Goal: Task Accomplishment & Management: Complete application form

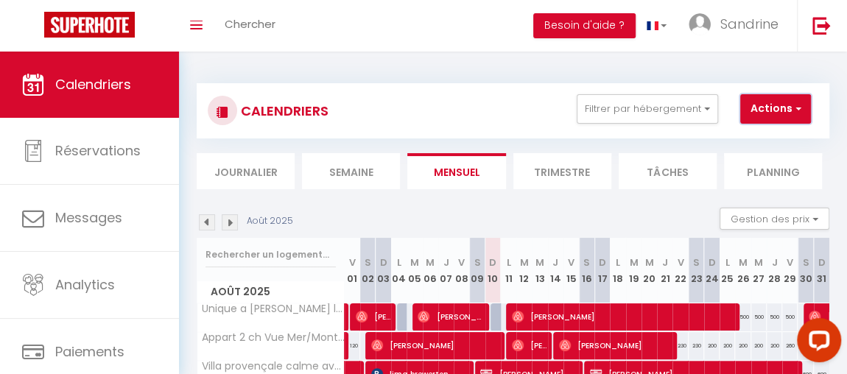
click at [786, 108] on button "Actions" at bounding box center [775, 108] width 71 height 29
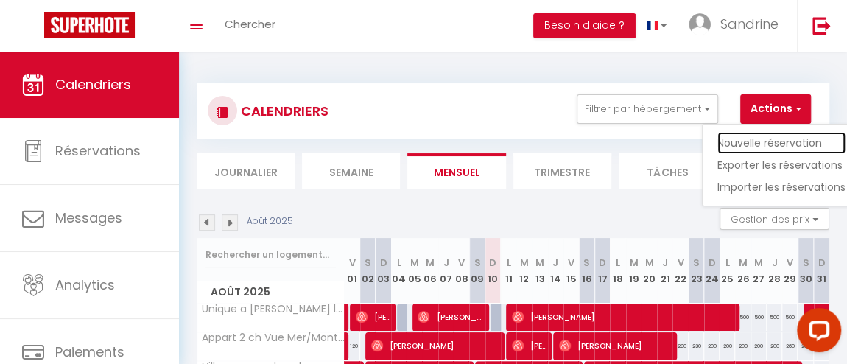
click at [785, 139] on link "Nouvelle réservation" at bounding box center [781, 143] width 128 height 22
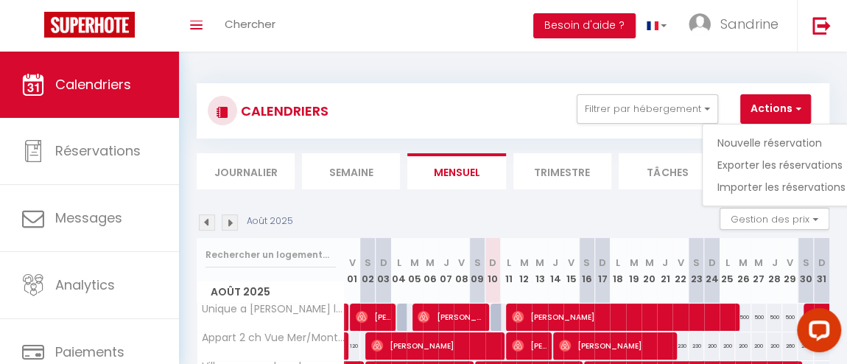
select select
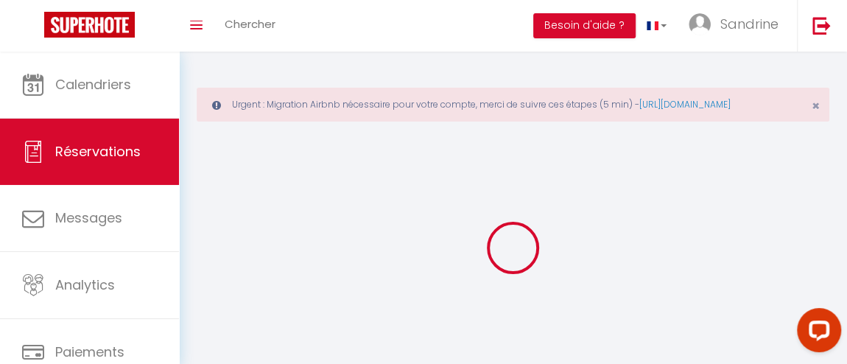
select select
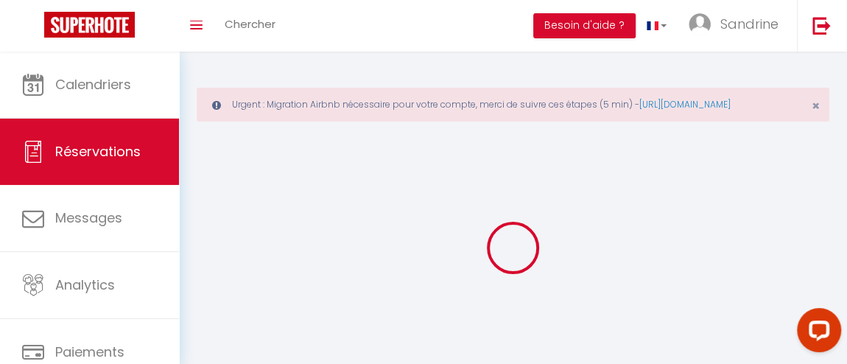
select select
checkbox input "false"
select select
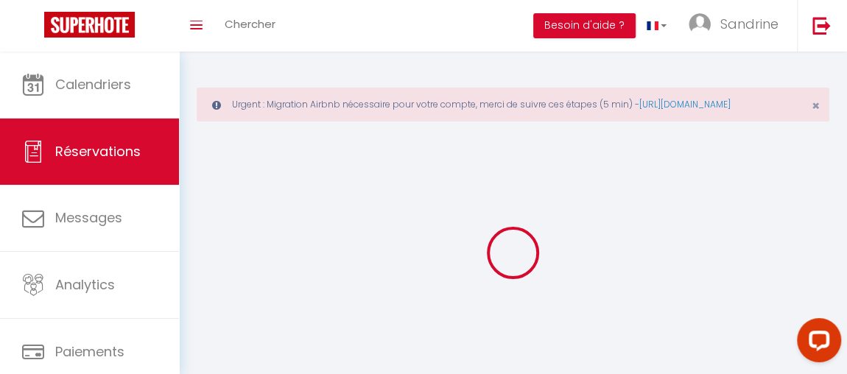
select select
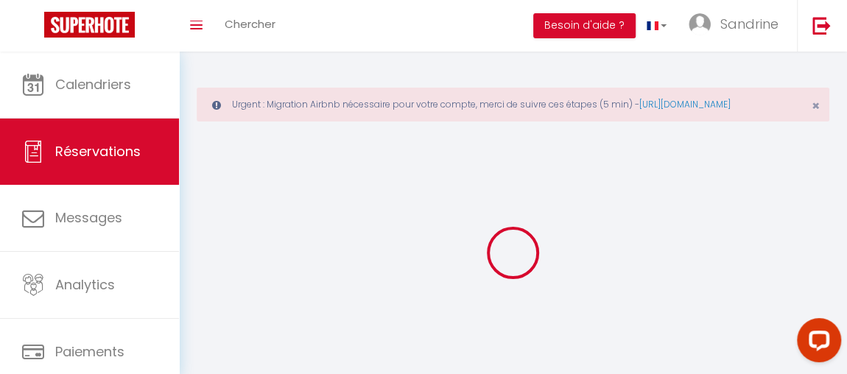
select select
checkbox input "false"
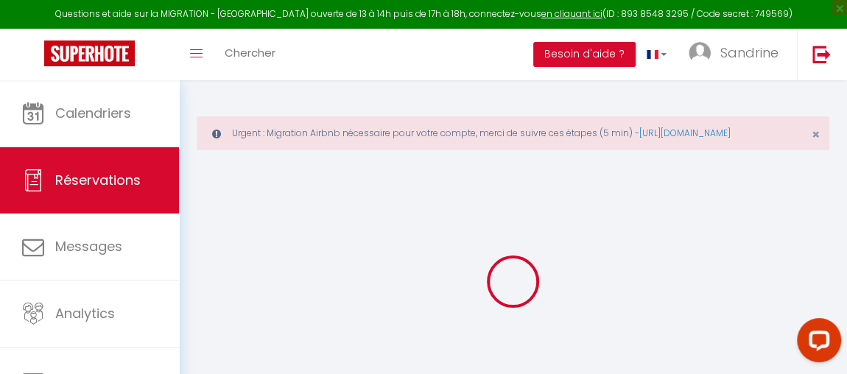
select select
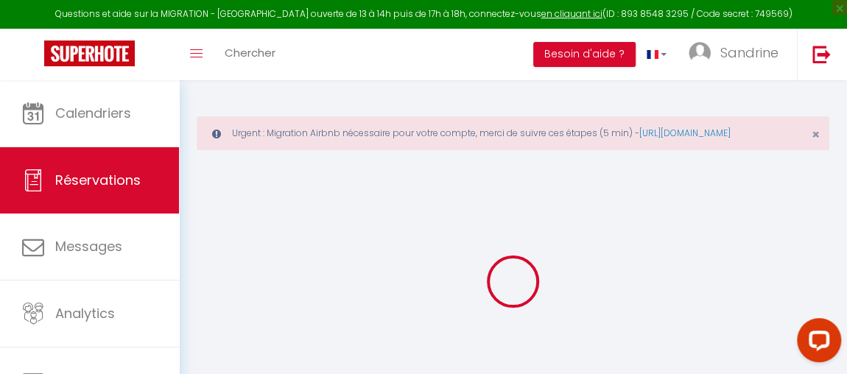
select select
checkbox input "false"
select select
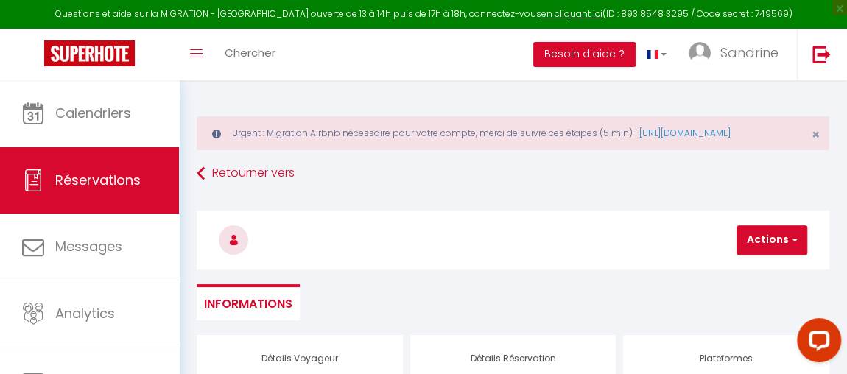
select select
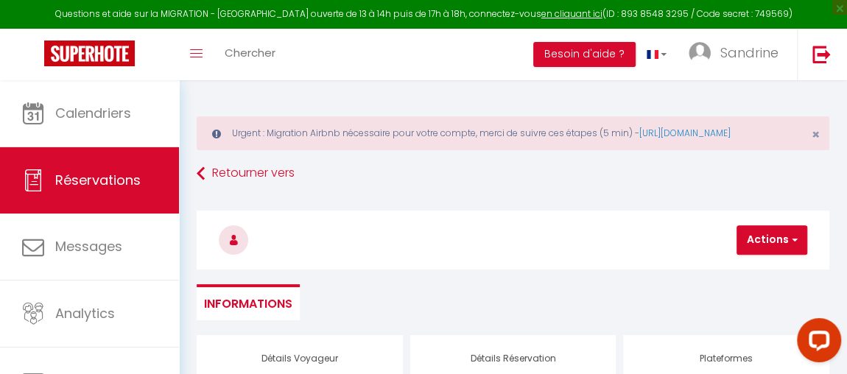
select select
checkbox input "false"
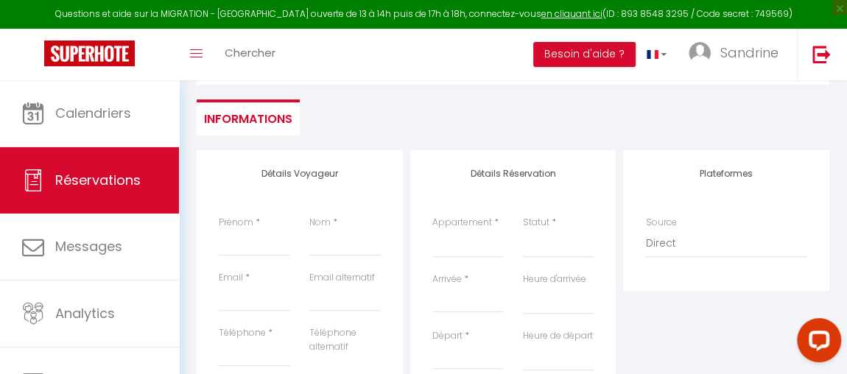
scroll to position [218, 0]
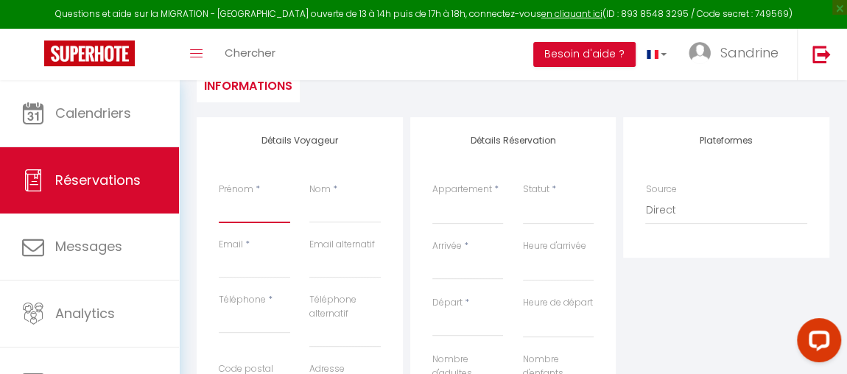
click at [233, 223] on input "Prénom" at bounding box center [254, 210] width 71 height 27
type input "n"
select select
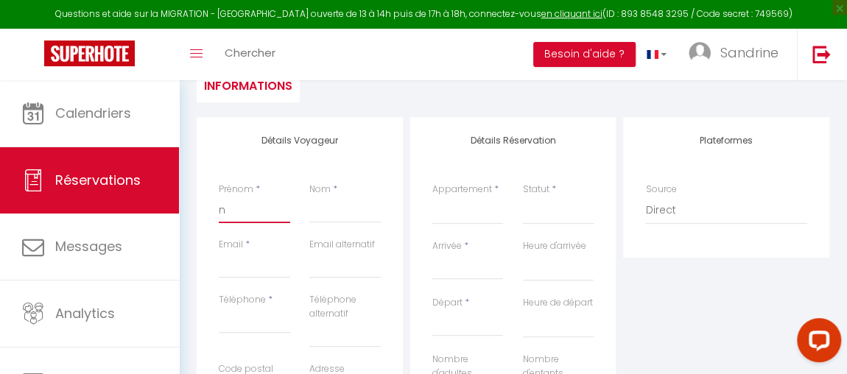
select select
checkbox input "false"
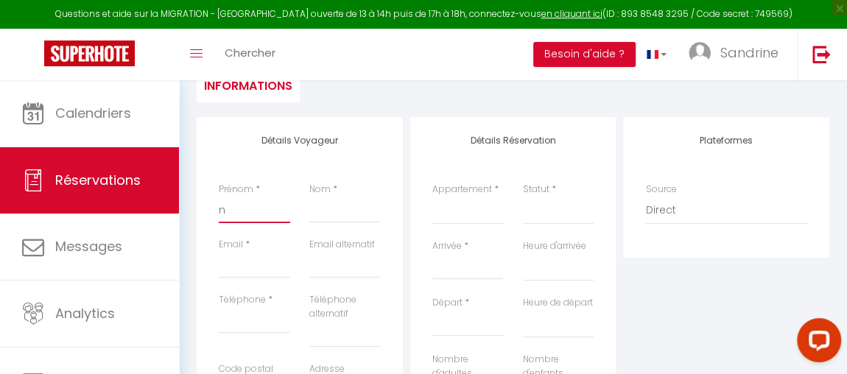
type input "no"
select select
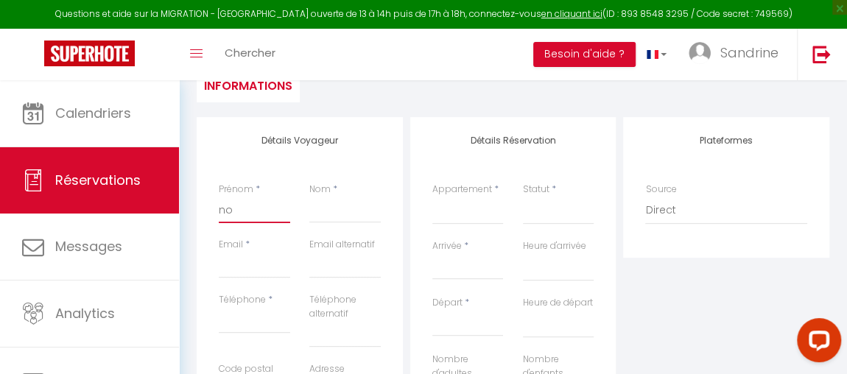
select select
checkbox input "false"
type input "nou"
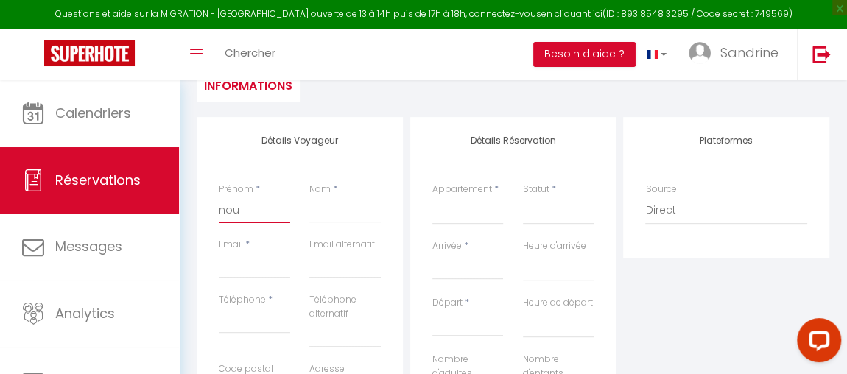
select select
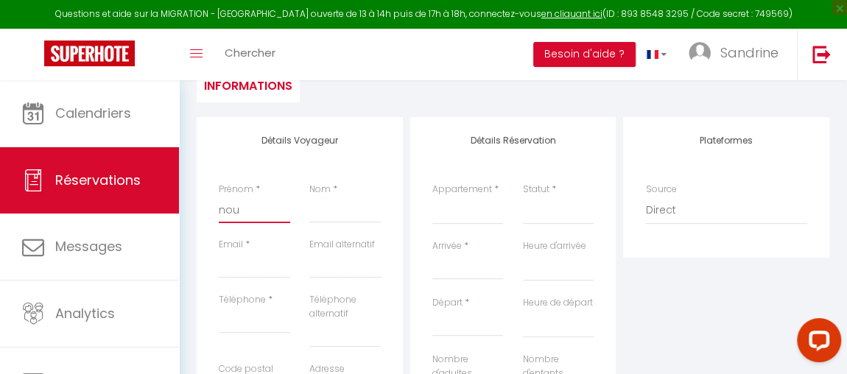
select select
checkbox input "false"
type input "nouh"
select select
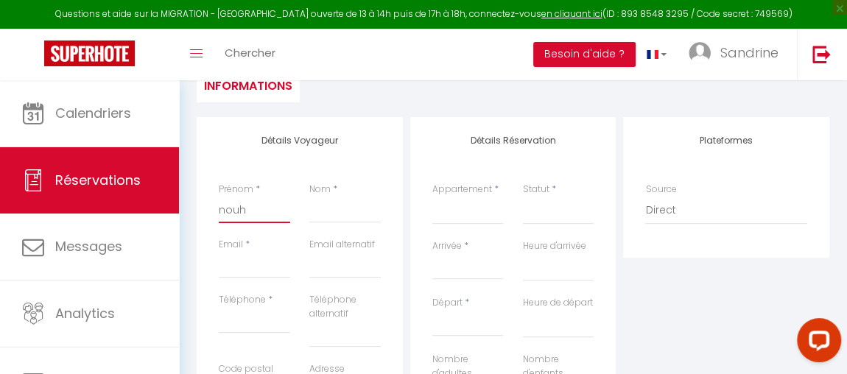
select select
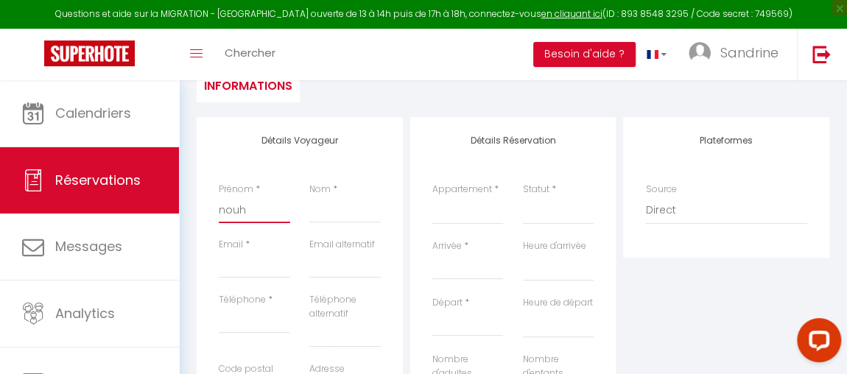
select select
checkbox input "false"
type input "nouha"
select select
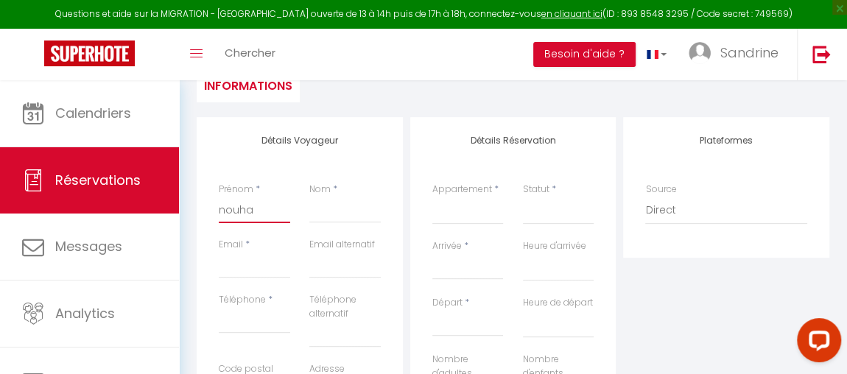
select select
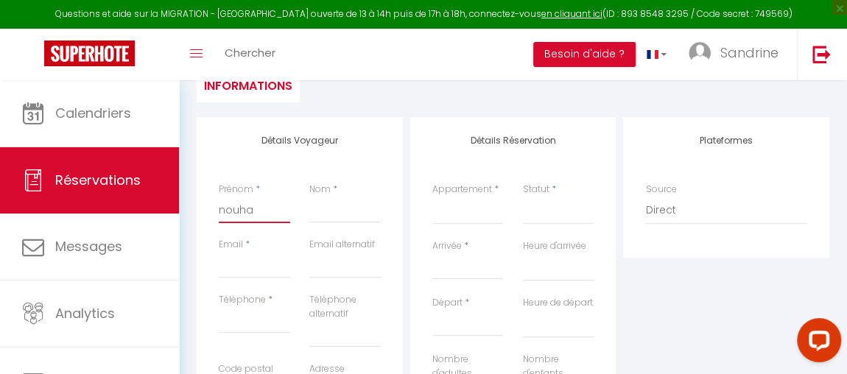
checkbox input "false"
type input "nouha"
type input "B"
select select
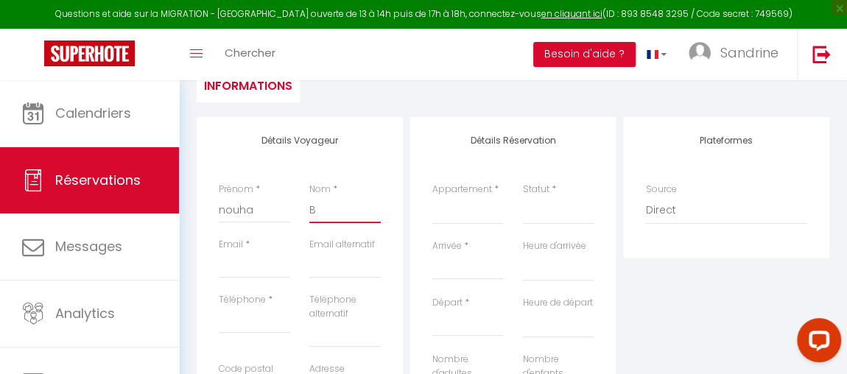
select select
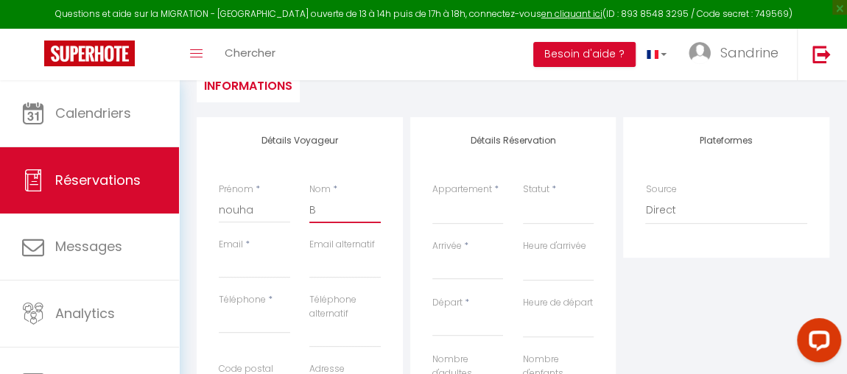
checkbox input "false"
type input "BL"
select select
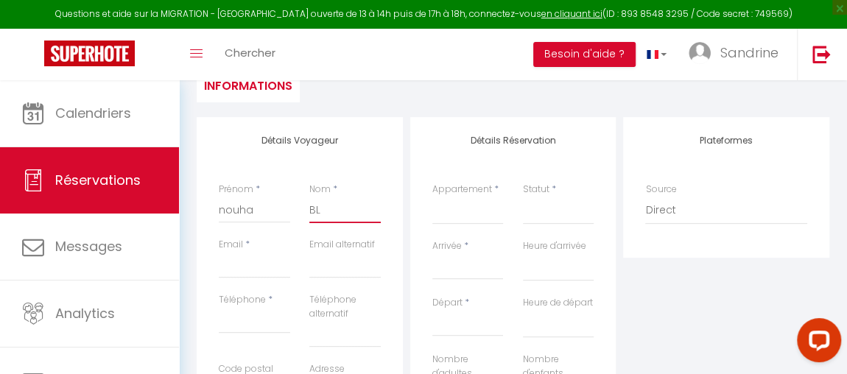
select select
checkbox input "false"
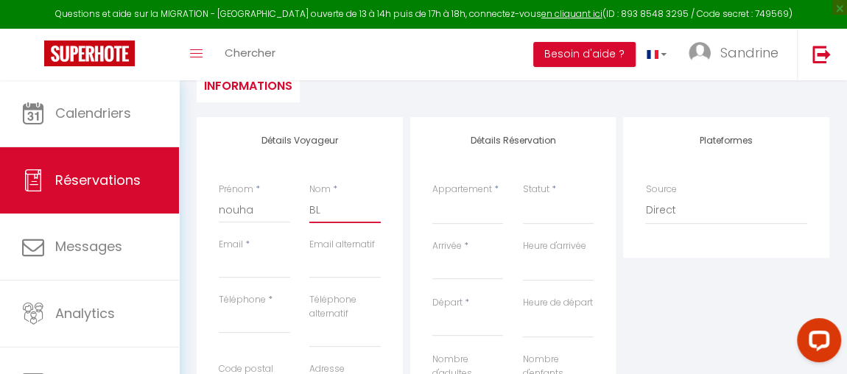
type input "BLO"
select select
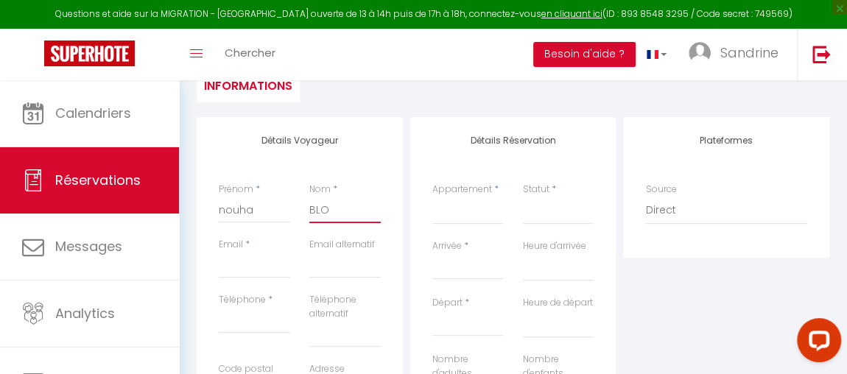
select select
checkbox input "false"
type input "BLOC"
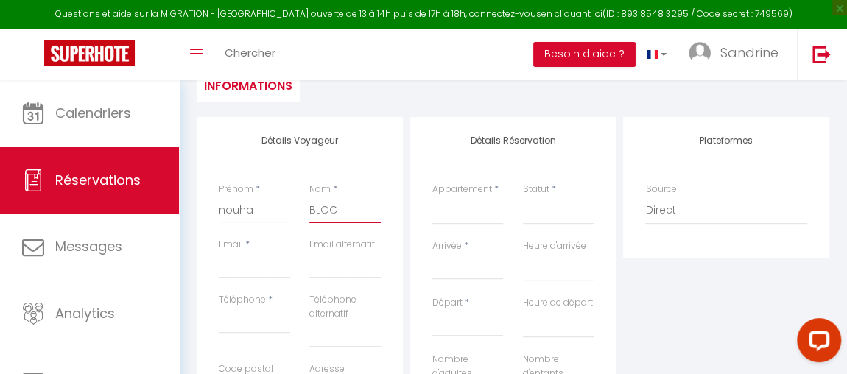
select select
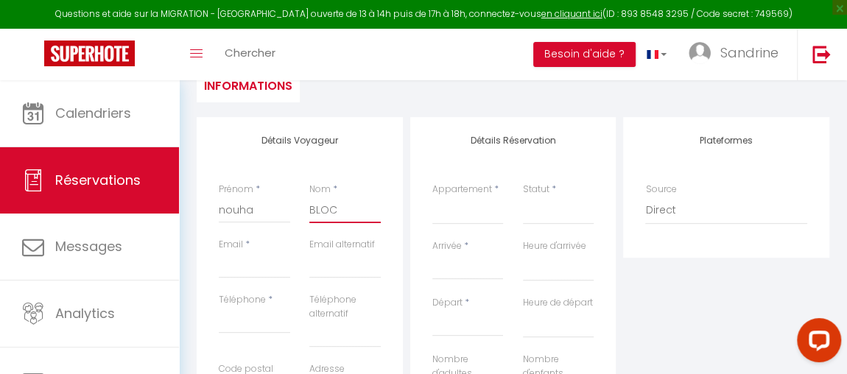
select select
checkbox input "false"
type input "BLOCA"
select select
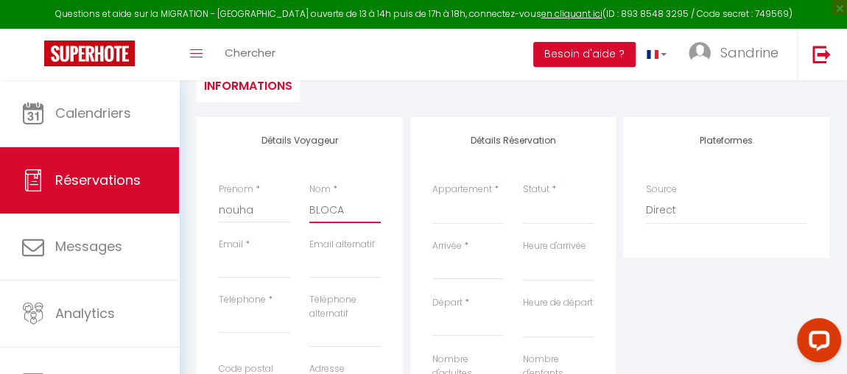
select select
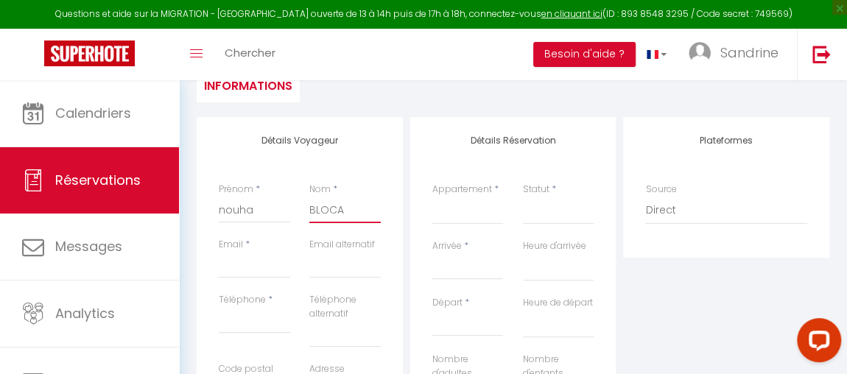
select select
checkbox input "false"
type input "BLOCAG"
select select
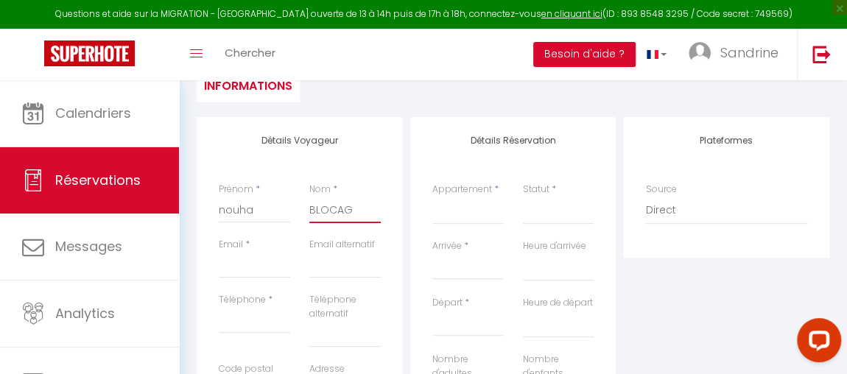
select select
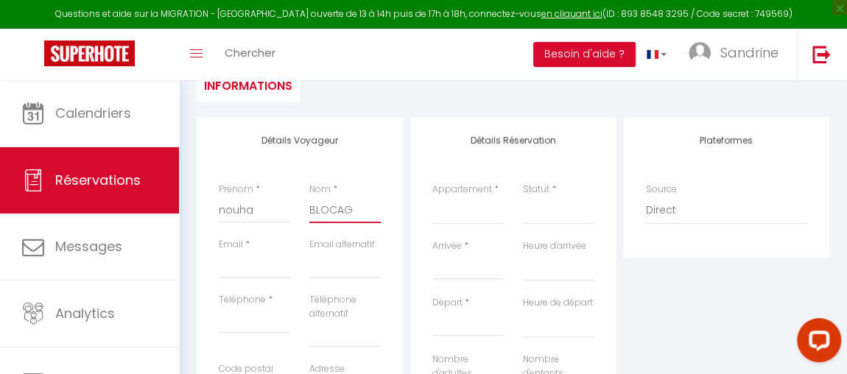
checkbox input "false"
type input "BLOCAGE"
select select
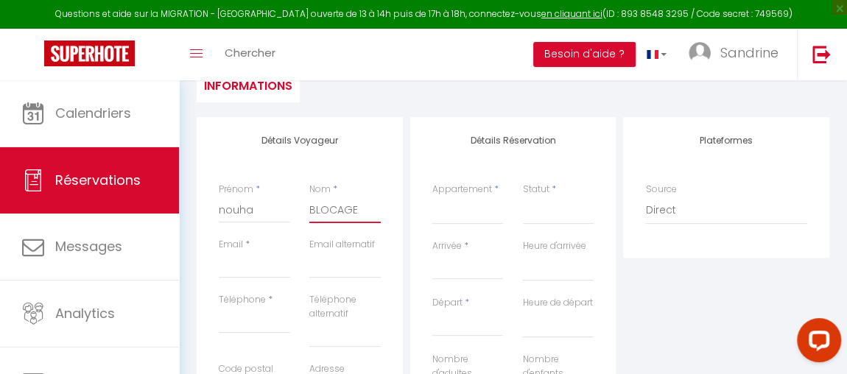
select select
checkbox input "false"
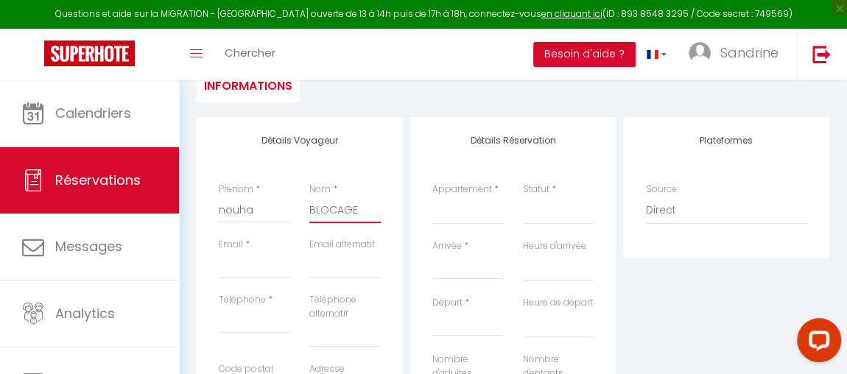
type input "BLOCAGE"
click at [238, 278] on input "Email client" at bounding box center [254, 265] width 71 height 27
type input "[EMAIL_ADDRESS][DOMAIN_NAME]"
type input "0625545497"
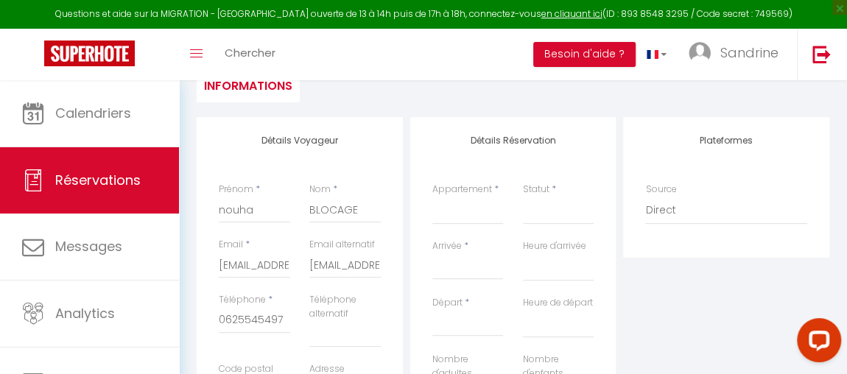
type input "06130"
type input "[STREET_ADDRESS]"
type input "Grasse"
select select "FR"
select select
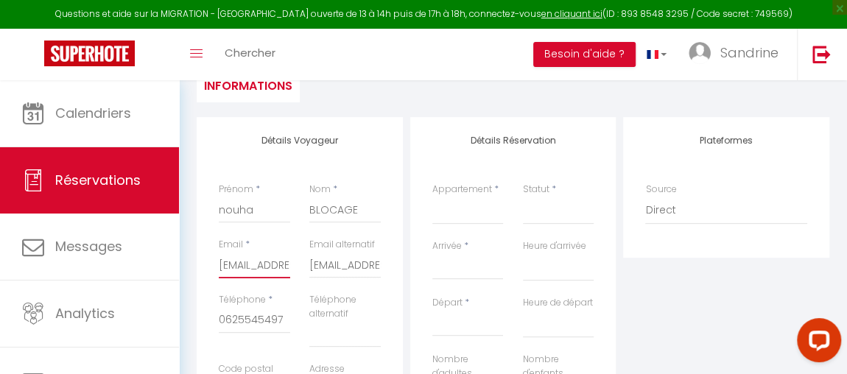
select select
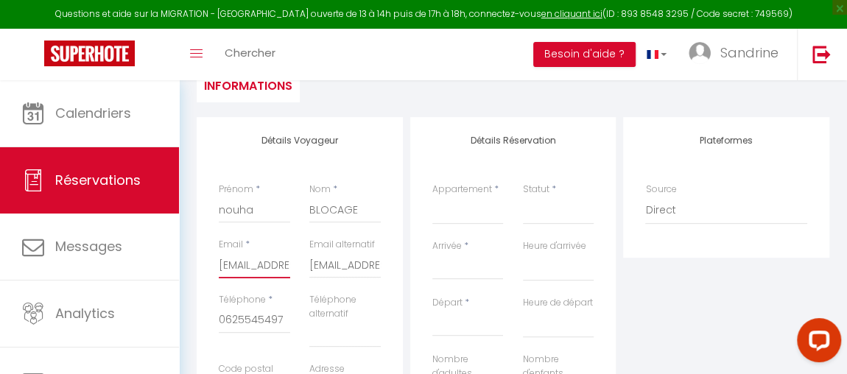
checkbox input "false"
click at [462, 222] on select "Megève appartement 4 pièces résidence de standing Grasse Gare 3 pièces ensoleil…" at bounding box center [467, 211] width 71 height 28
select select "40068"
click at [432, 210] on select "Megève appartement 4 pièces résidence de standing Grasse Gare 3 pièces ensoleil…" at bounding box center [467, 211] width 71 height 28
select select
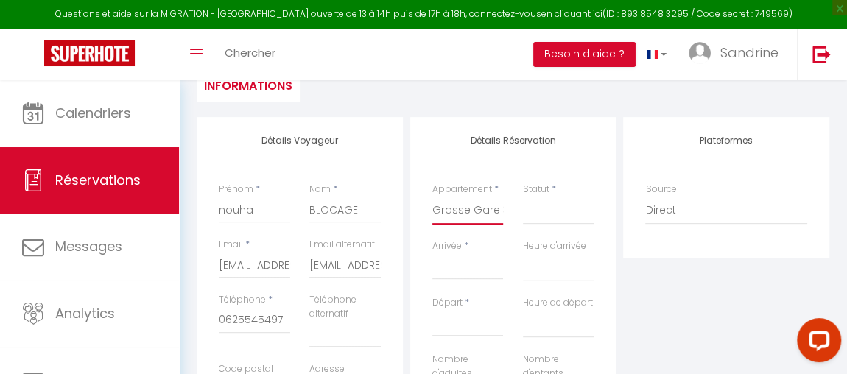
select select
checkbox input "false"
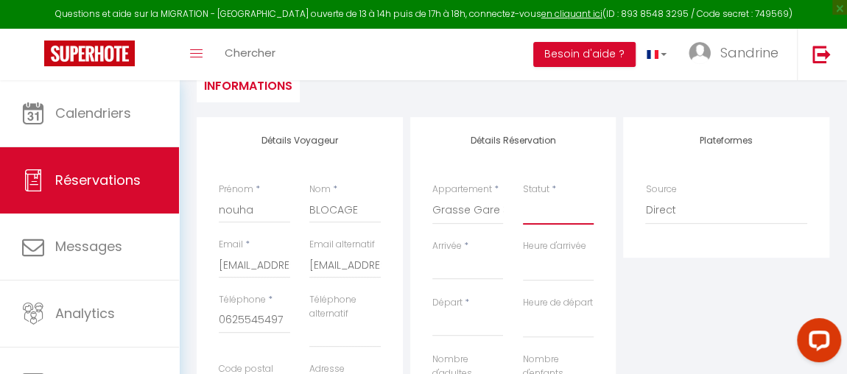
click at [549, 221] on select "Confirmé Non Confirmé [PERSON_NAME] par le voyageur No Show Request" at bounding box center [558, 211] width 71 height 28
click at [546, 225] on select "Confirmé Non Confirmé [PERSON_NAME] par le voyageur No Show Request" at bounding box center [558, 211] width 71 height 28
select select
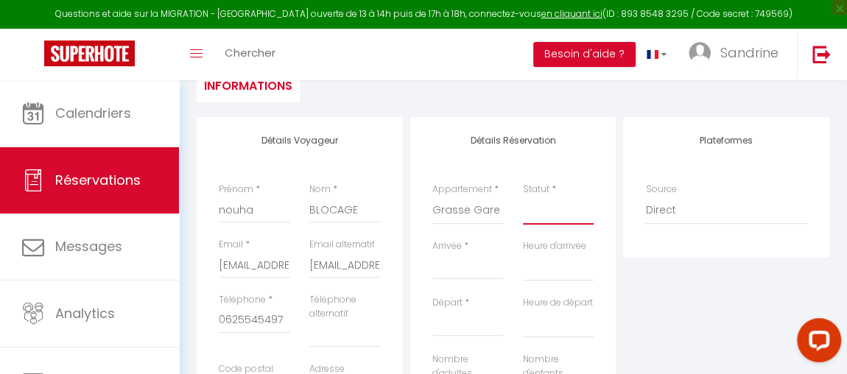
select select
checkbox input "false"
click at [543, 225] on select "Confirmé Non Confirmé [PERSON_NAME] par le voyageur No Show Request" at bounding box center [558, 211] width 71 height 28
select select "1"
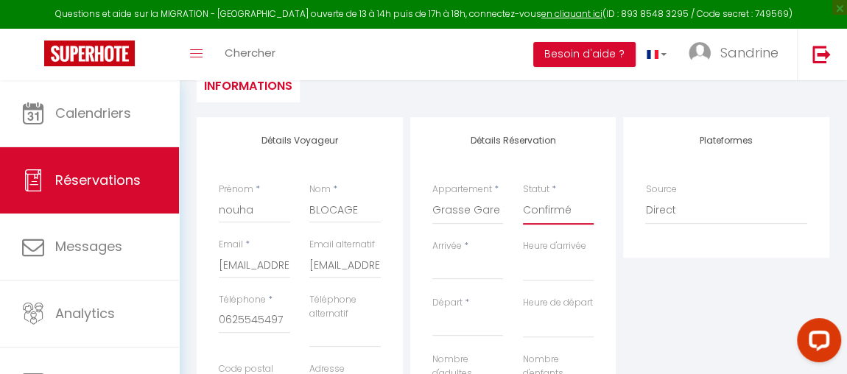
click at [523, 210] on select "Confirmé Non Confirmé [PERSON_NAME] par le voyageur No Show Request" at bounding box center [558, 211] width 71 height 28
select select
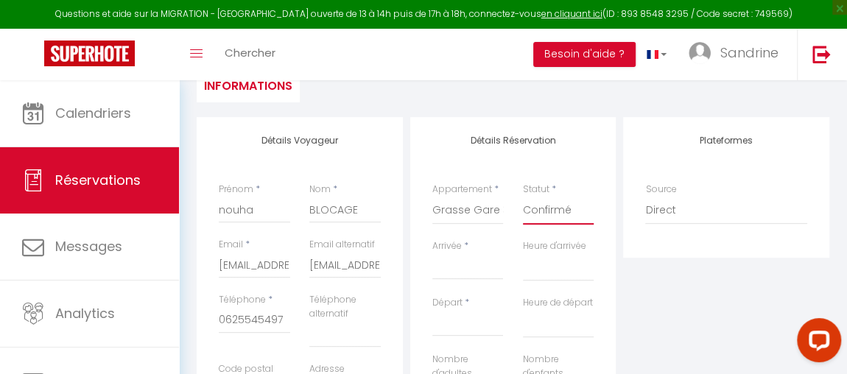
checkbox input "false"
click at [453, 278] on input "Arrivée" at bounding box center [467, 267] width 71 height 19
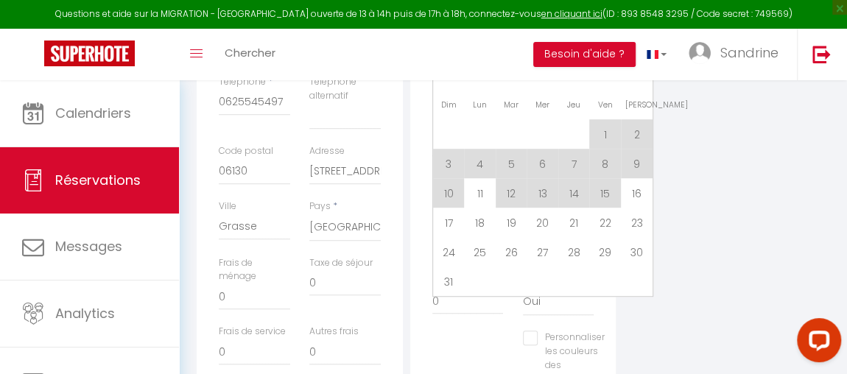
scroll to position [443, 0]
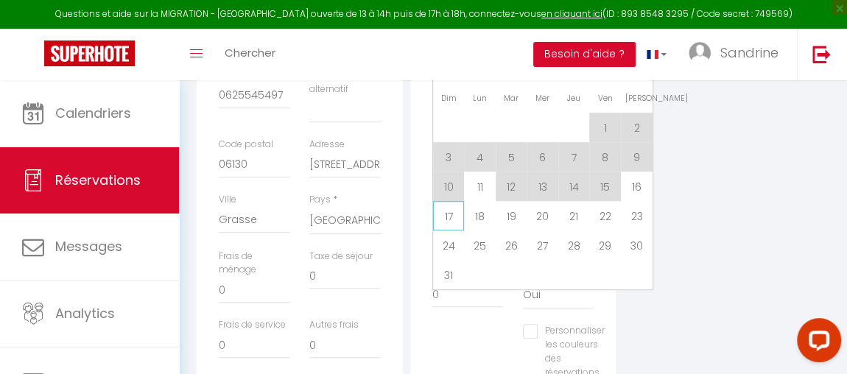
click at [450, 228] on span "17" at bounding box center [449, 215] width 32 height 29
type input "Dim 17 Août 2025"
select select
type input "Lun 18 Août 2025"
select select
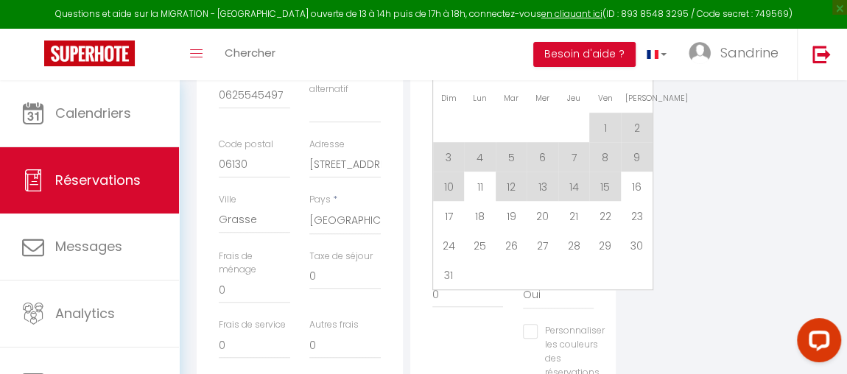
select select
checkbox input "false"
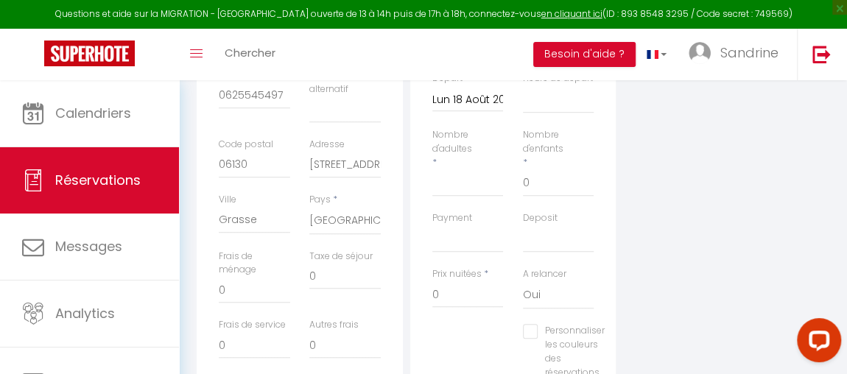
click at [470, 110] on input "Lun 18 Août 2025" at bounding box center [467, 100] width 71 height 19
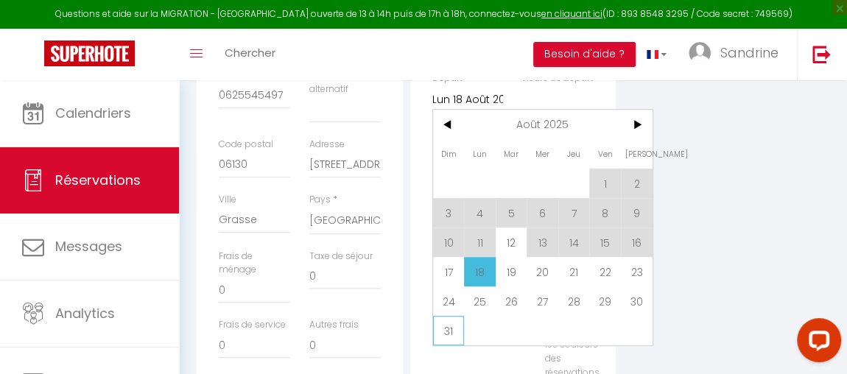
click at [450, 345] on span "31" at bounding box center [449, 330] width 32 height 29
select select
type input "Dim 31 Août 2025"
select select
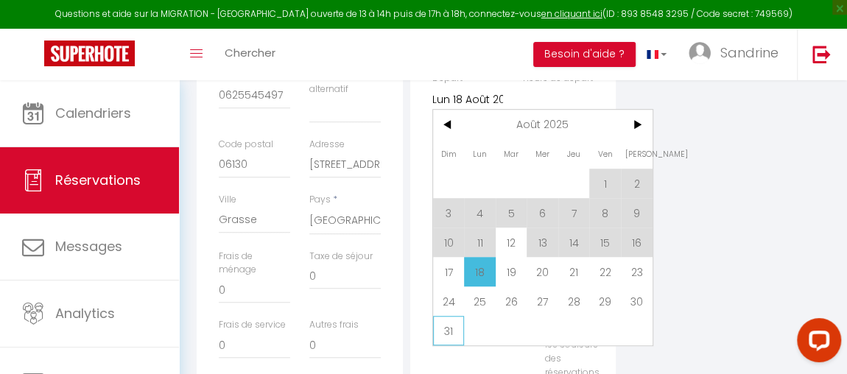
select select
checkbox input "false"
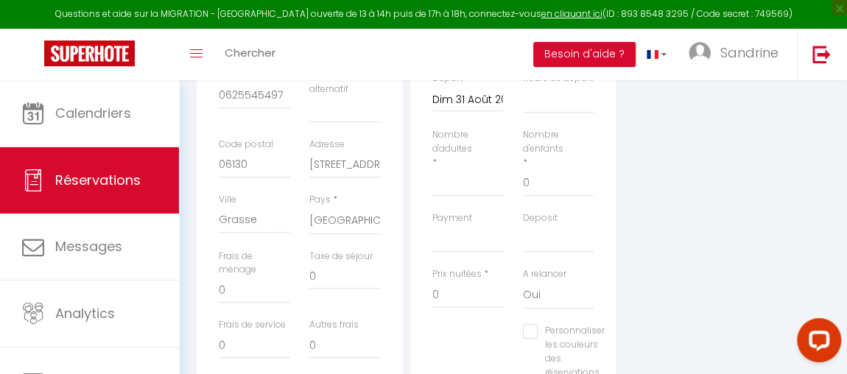
click at [450, 324] on div "Prix nuitées * 0" at bounding box center [468, 295] width 91 height 57
click at [460, 197] on input "Nombre d'adultes" at bounding box center [467, 183] width 71 height 27
type input "1"
select select
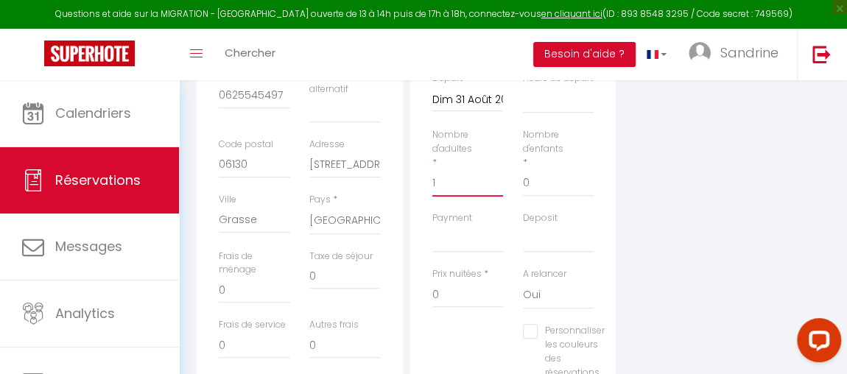
select select
checkbox input "false"
type input "75"
type input "48.3"
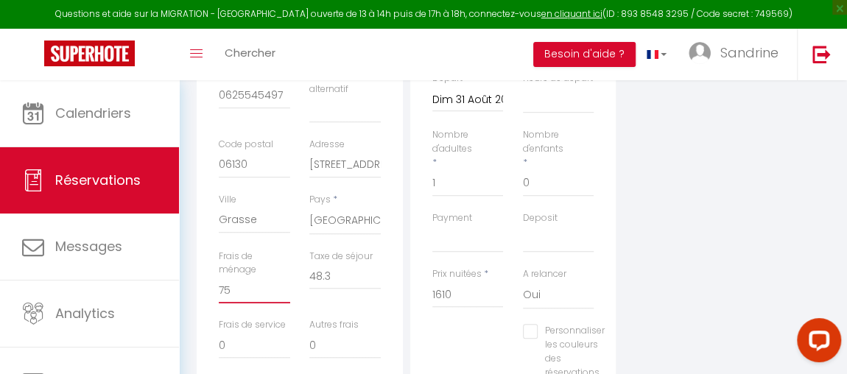
drag, startPoint x: 256, startPoint y: 300, endPoint x: 197, endPoint y: 311, distance: 59.1
click at [197, 311] on div "Détails Voyageur Prénom * nouha Nom * BLOCAGE Email * [EMAIL_ADDRESS][DOMAIN_NA…" at bounding box center [300, 176] width 206 height 568
click at [364, 289] on input "48.3" at bounding box center [344, 276] width 71 height 27
click at [476, 308] on input "1610" at bounding box center [467, 294] width 71 height 27
drag, startPoint x: 476, startPoint y: 324, endPoint x: 388, endPoint y: 323, distance: 87.6
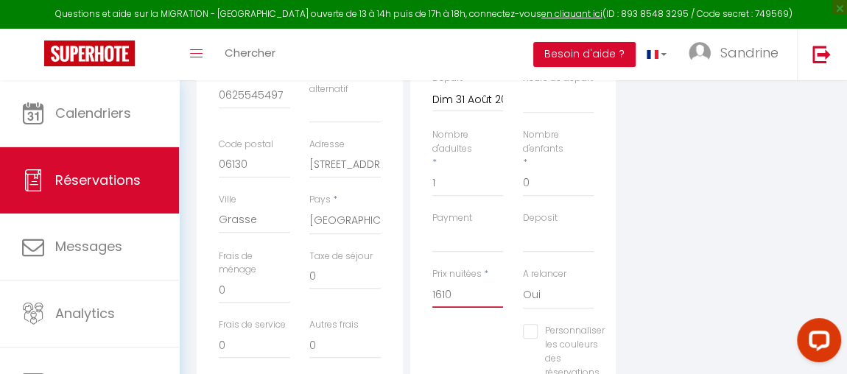
click at [388, 323] on div "Détails Voyageur Prénom * nouha Nom * BLOCAGE Email * [EMAIL_ADDRESS][DOMAIN_NA…" at bounding box center [513, 176] width 640 height 568
drag, startPoint x: 677, startPoint y: 314, endPoint x: 856, endPoint y: 274, distance: 184.0
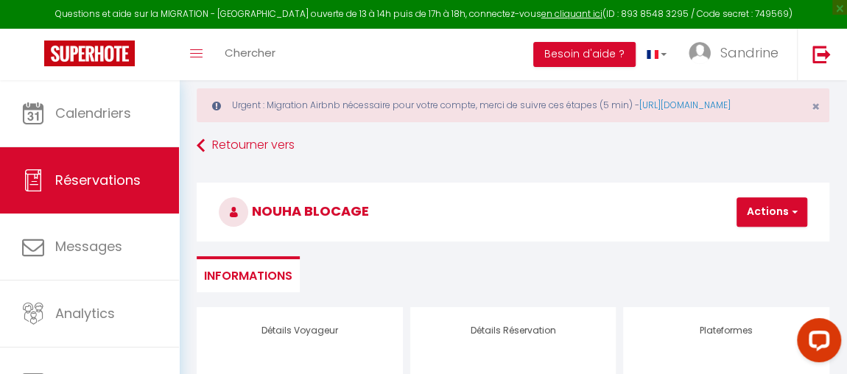
scroll to position [18, 0]
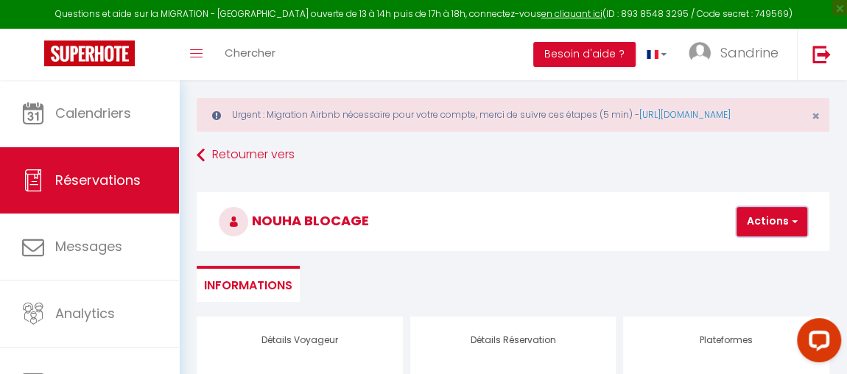
click at [788, 228] on span "button" at bounding box center [792, 221] width 9 height 13
click at [764, 264] on link "Enregistrer" at bounding box center [784, 253] width 116 height 19
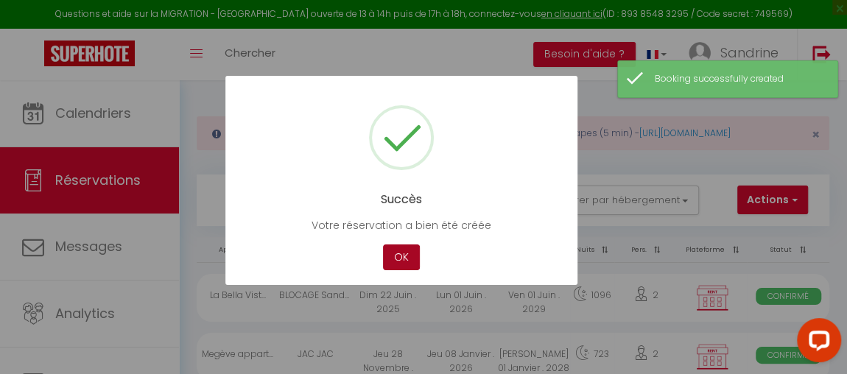
click at [402, 255] on button "OK" at bounding box center [401, 257] width 37 height 26
